Goal: Navigation & Orientation: Find specific page/section

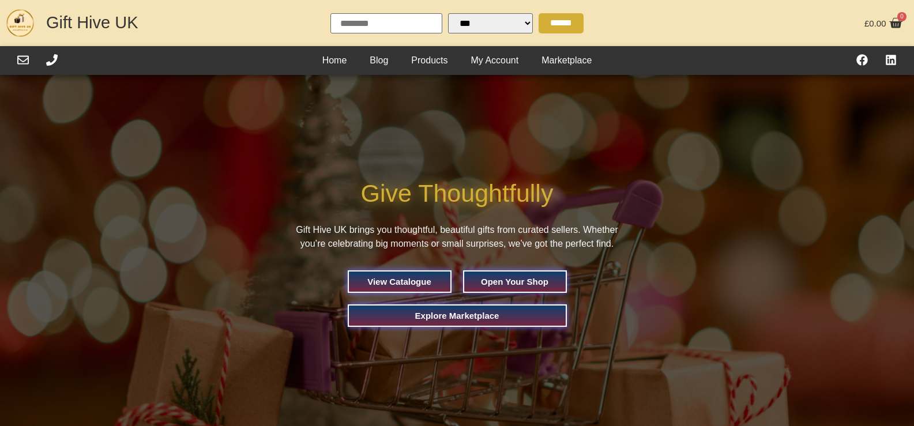
select select "Widget de traducción de idiomas"
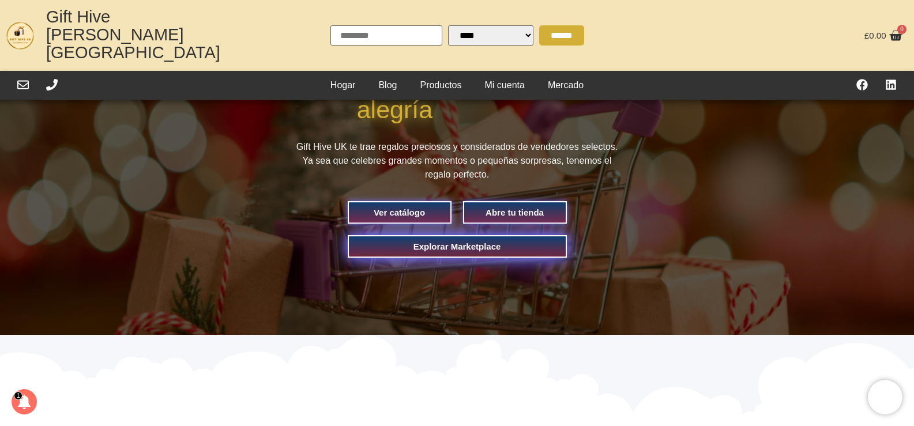
scroll to position [115, 0]
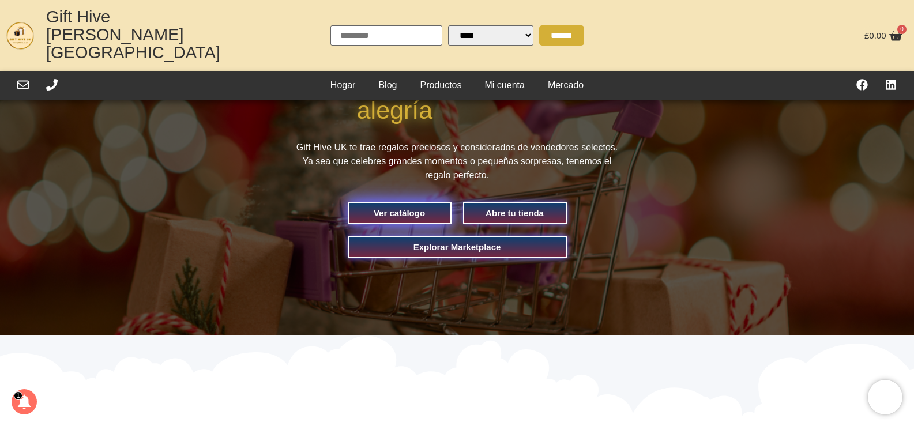
click at [407, 208] on font "Ver catálogo" at bounding box center [399, 213] width 51 height 10
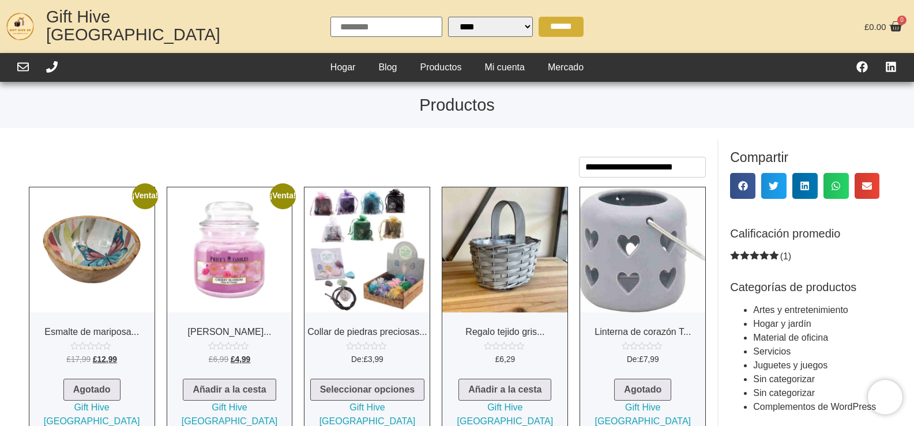
select select "Widget de traducción de idiomas"
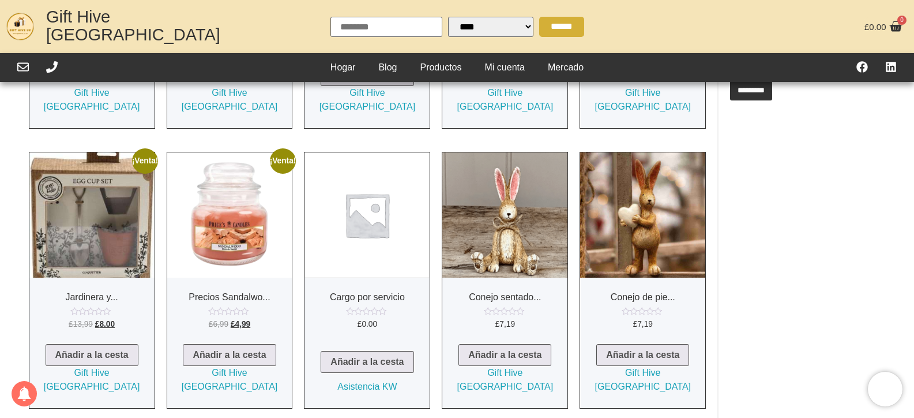
scroll to position [989, 0]
